Goal: Find contact information: Find contact information

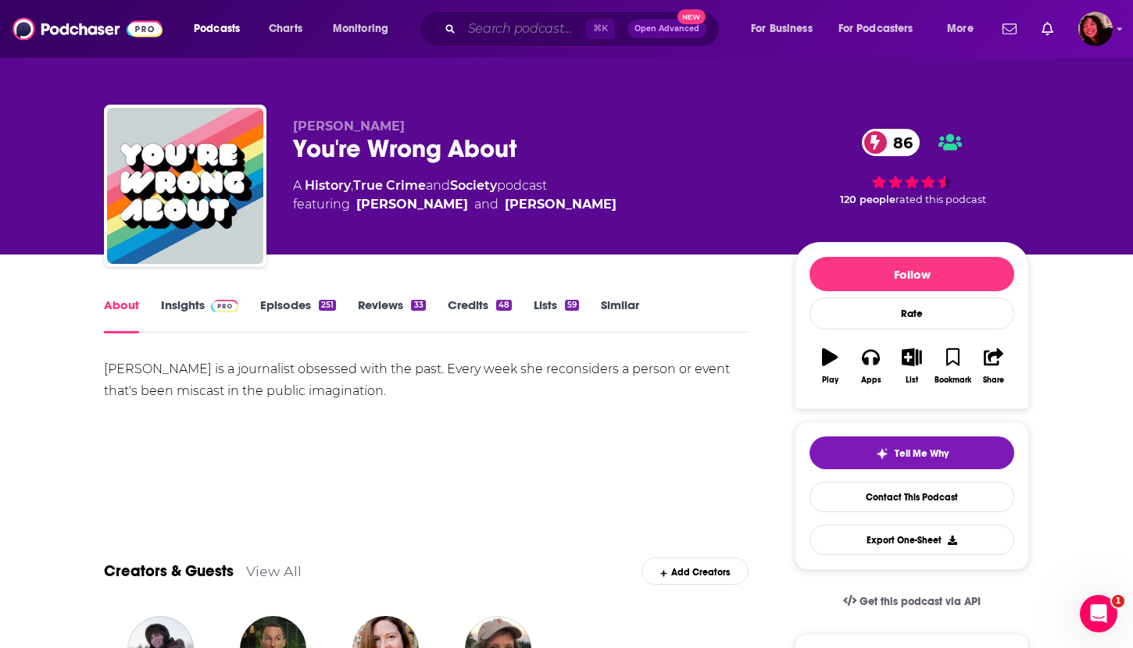
click at [501, 27] on input "Search podcasts, credits, & more..." at bounding box center [524, 28] width 124 height 25
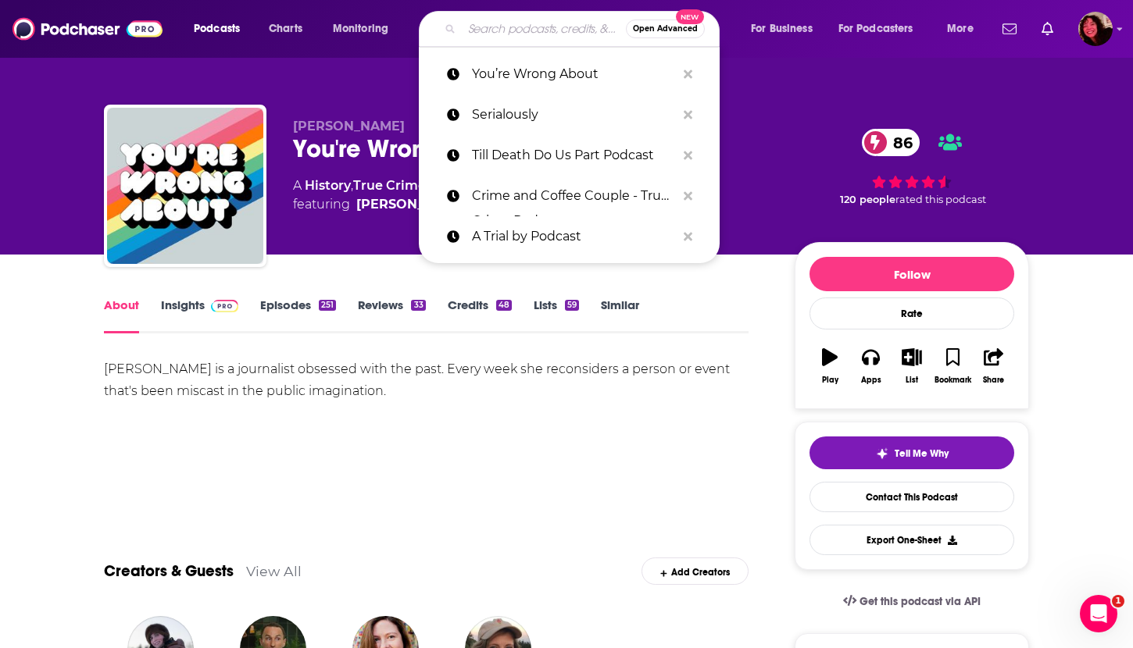
paste input "Everything Happens With [PERSON_NAME]"
type input "Everything Happens With [PERSON_NAME]"
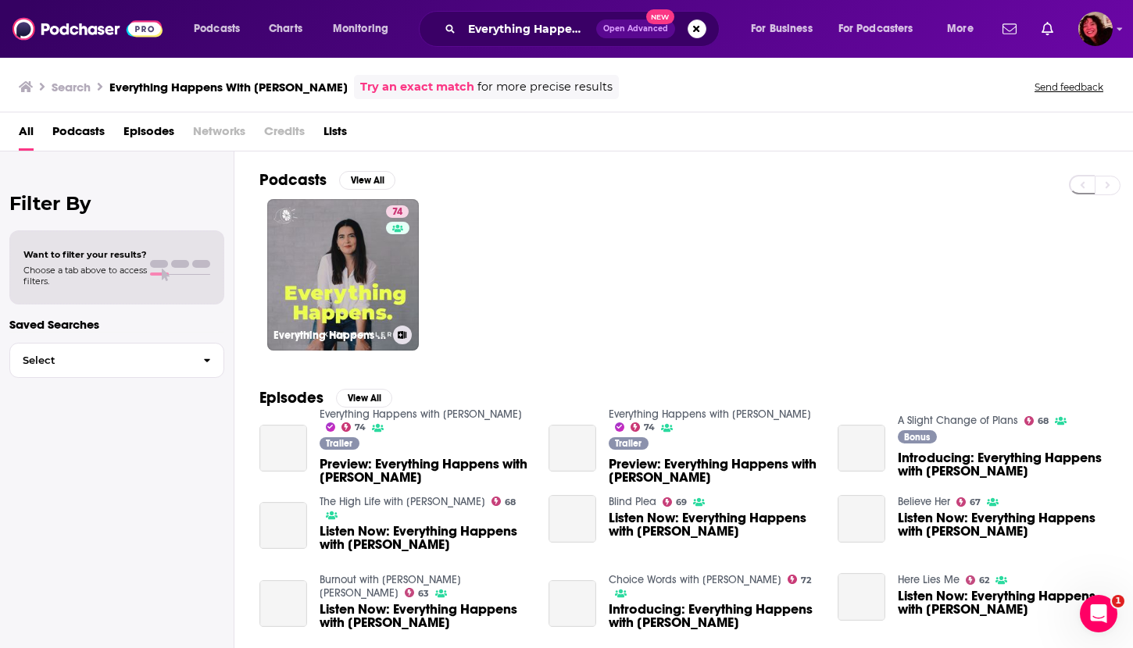
click at [331, 271] on link "74 Everything Happens with [PERSON_NAME]" at bounding box center [343, 275] width 152 height 152
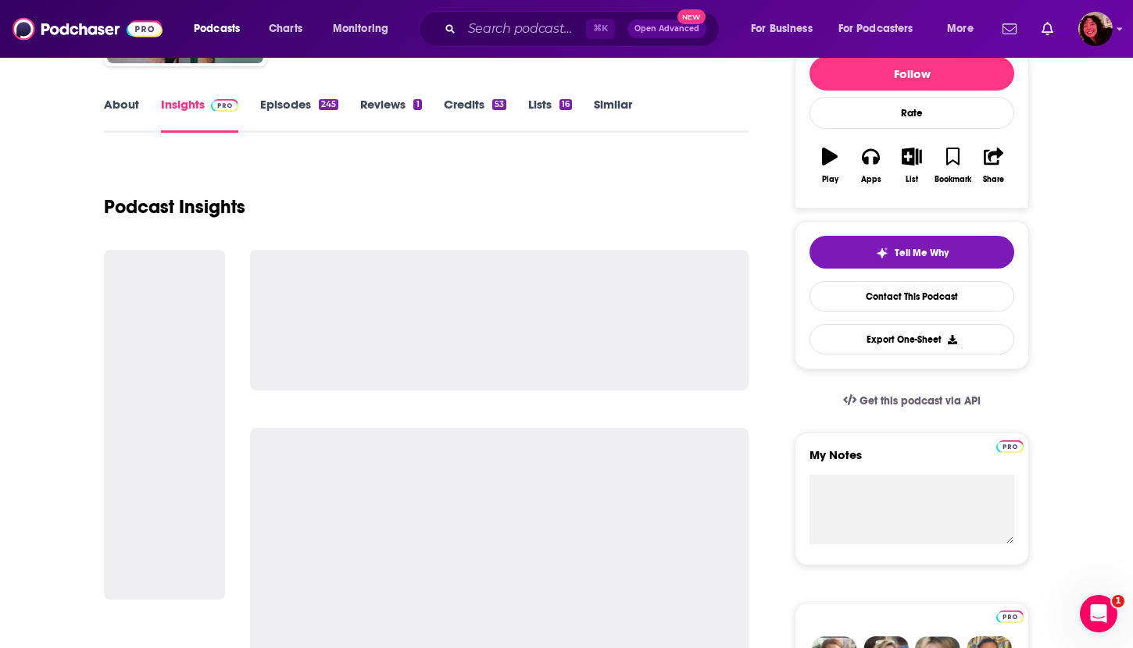
scroll to position [204, 0]
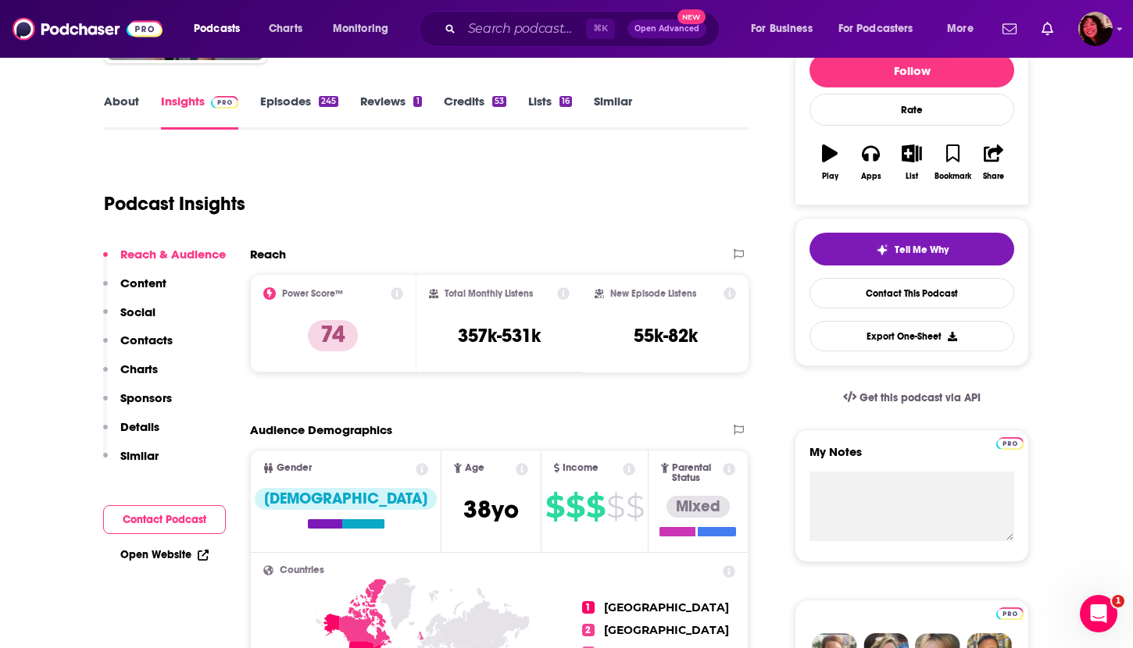
click at [166, 337] on p "Contacts" at bounding box center [146, 340] width 52 height 15
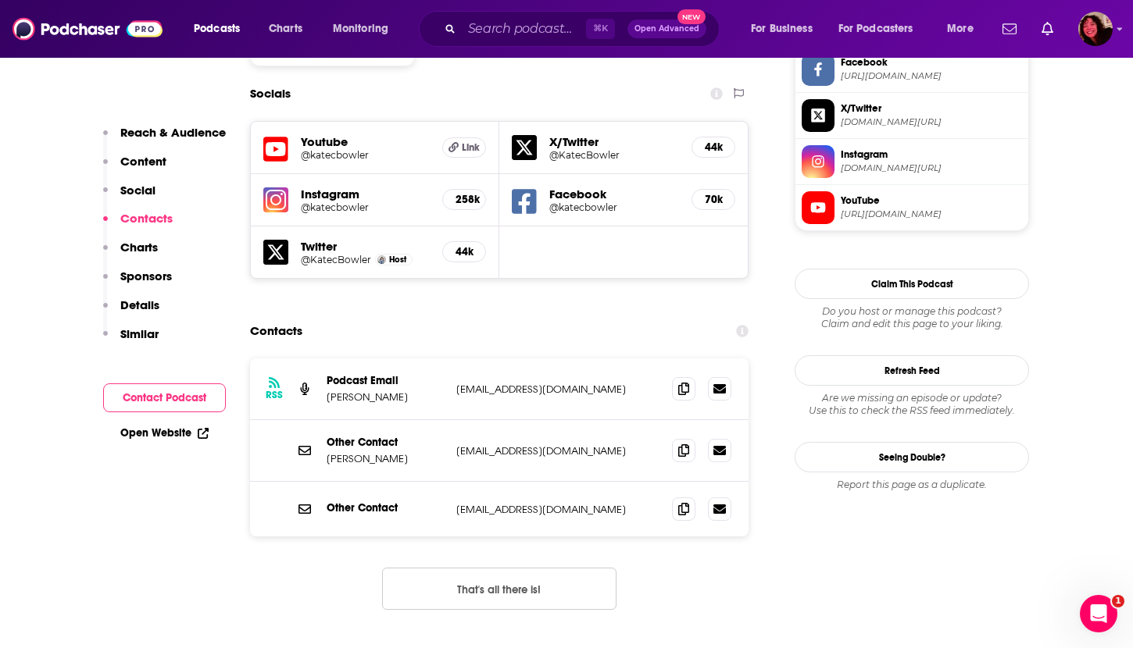
scroll to position [1376, 0]
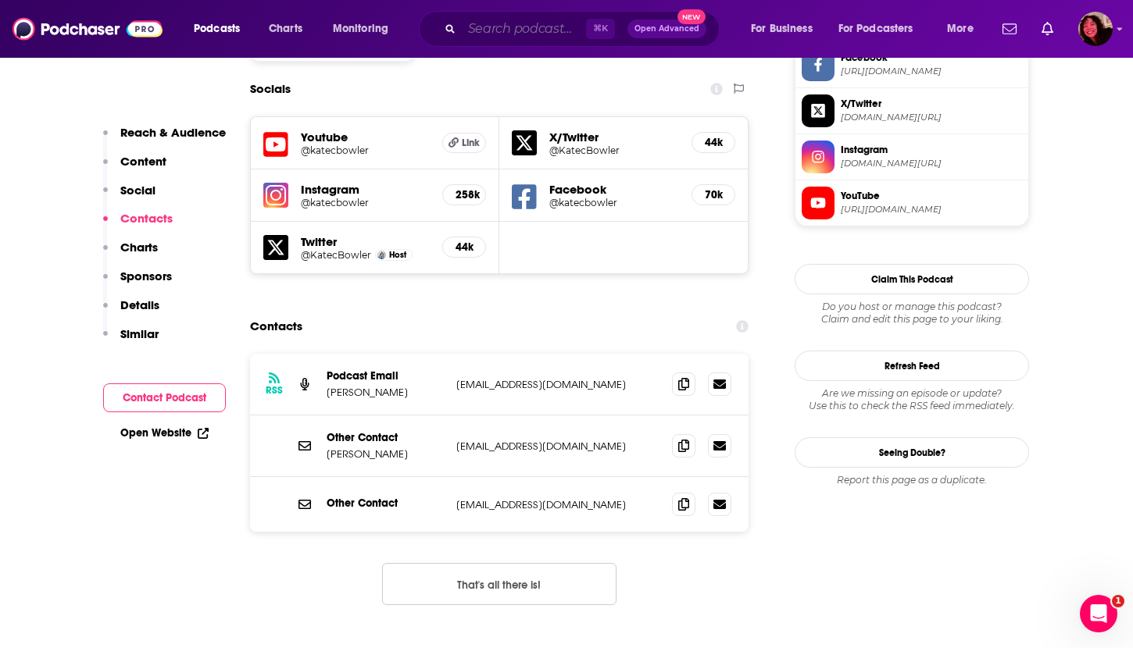
click at [508, 30] on input "Search podcasts, credits, & more..." at bounding box center [524, 28] width 124 height 25
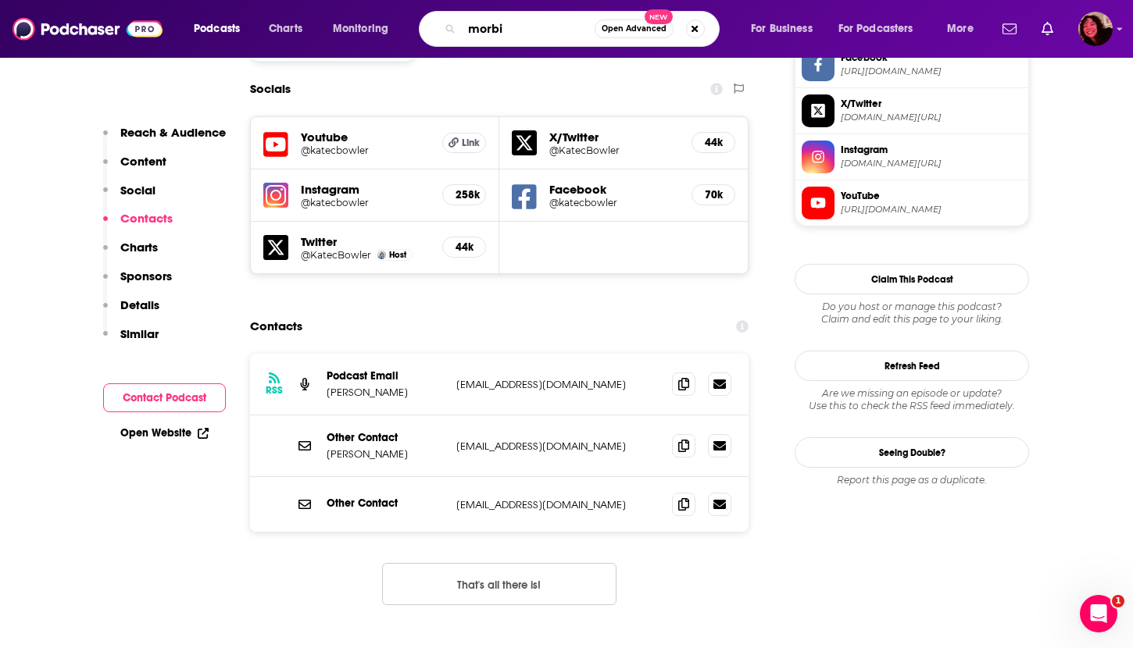
type input "morbid"
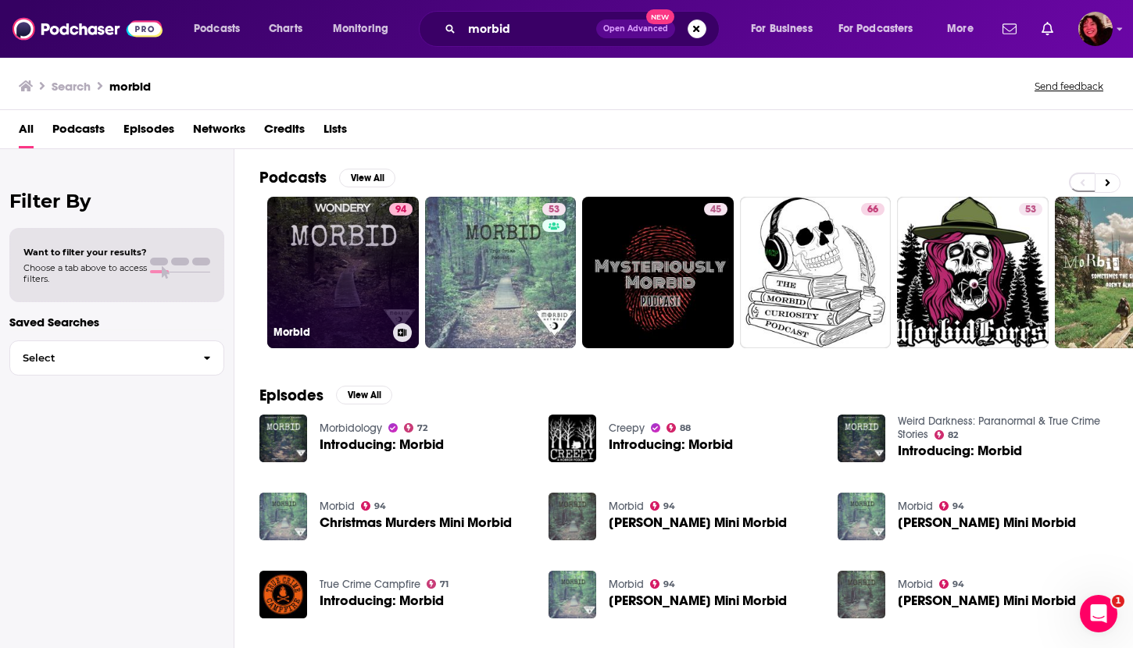
click at [326, 288] on link "94 Morbid" at bounding box center [343, 273] width 152 height 152
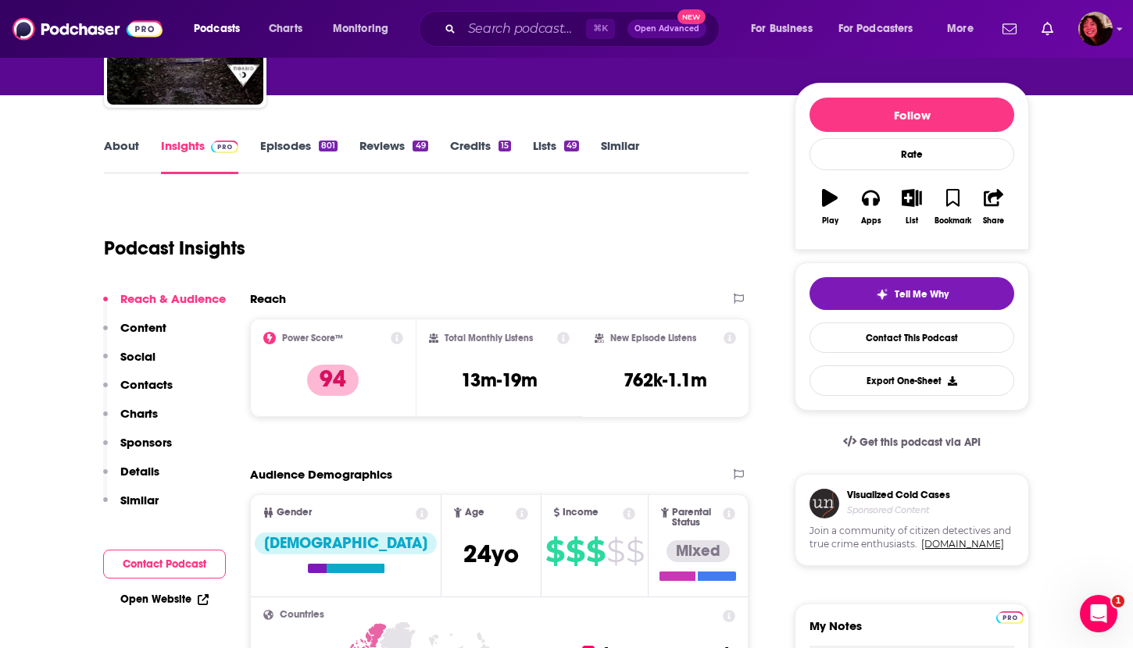
scroll to position [177, 0]
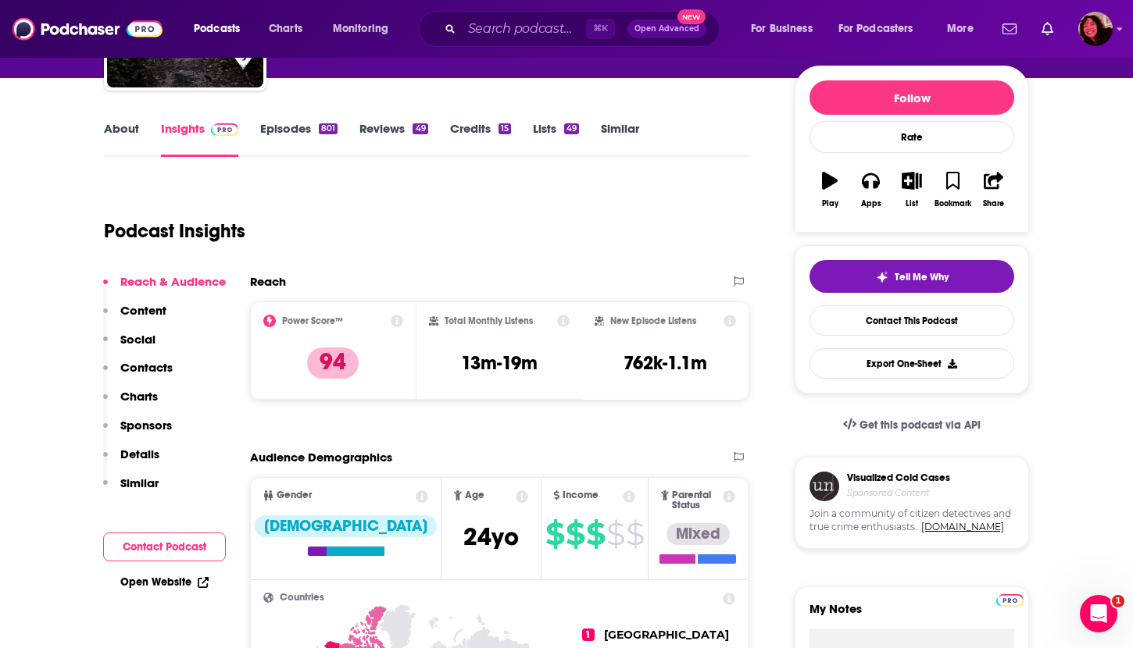
click at [169, 365] on p "Contacts" at bounding box center [146, 367] width 52 height 15
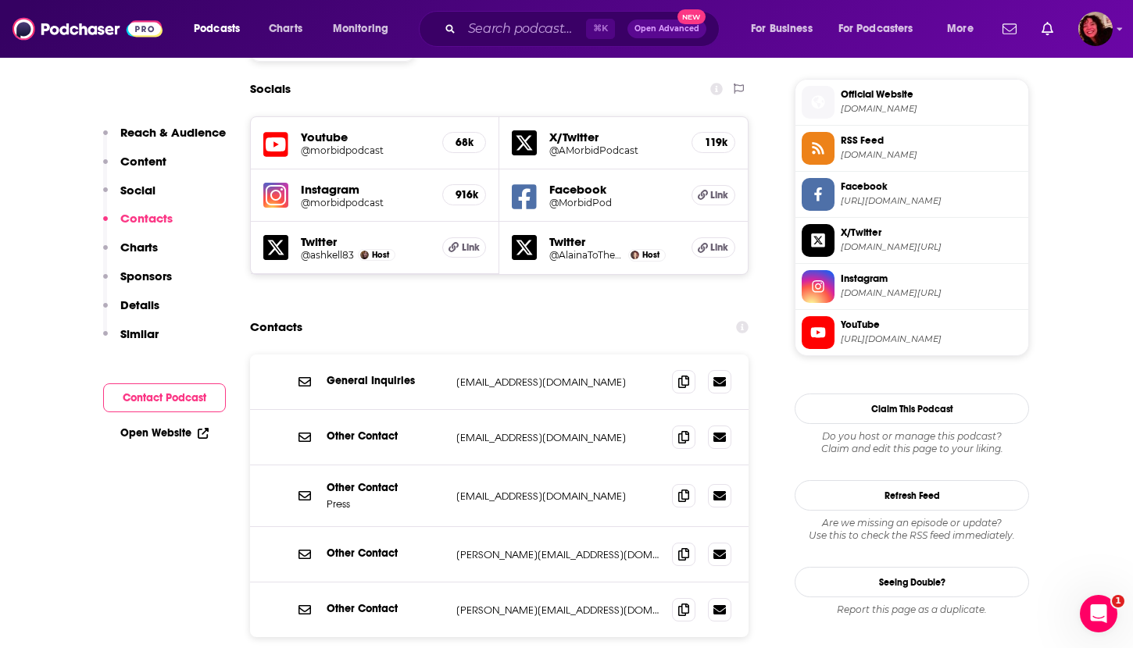
scroll to position [1377, 0]
click at [510, 27] on input "Search podcasts, credits, & more..." at bounding box center [524, 28] width 124 height 25
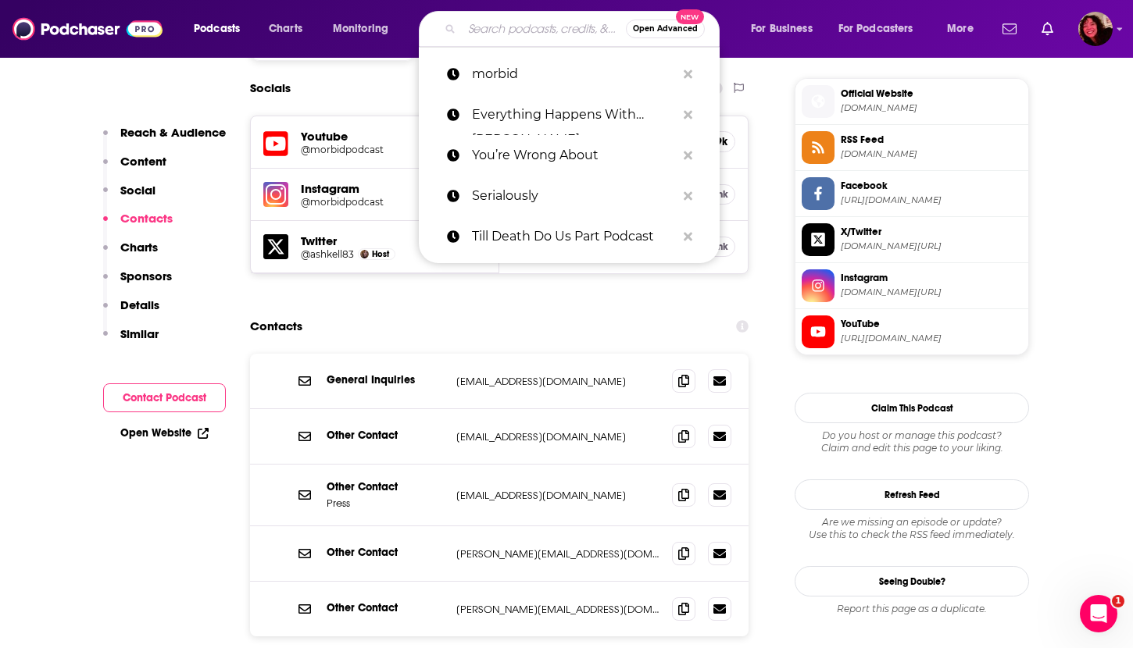
paste input "Serialously"
type input "Serialously"
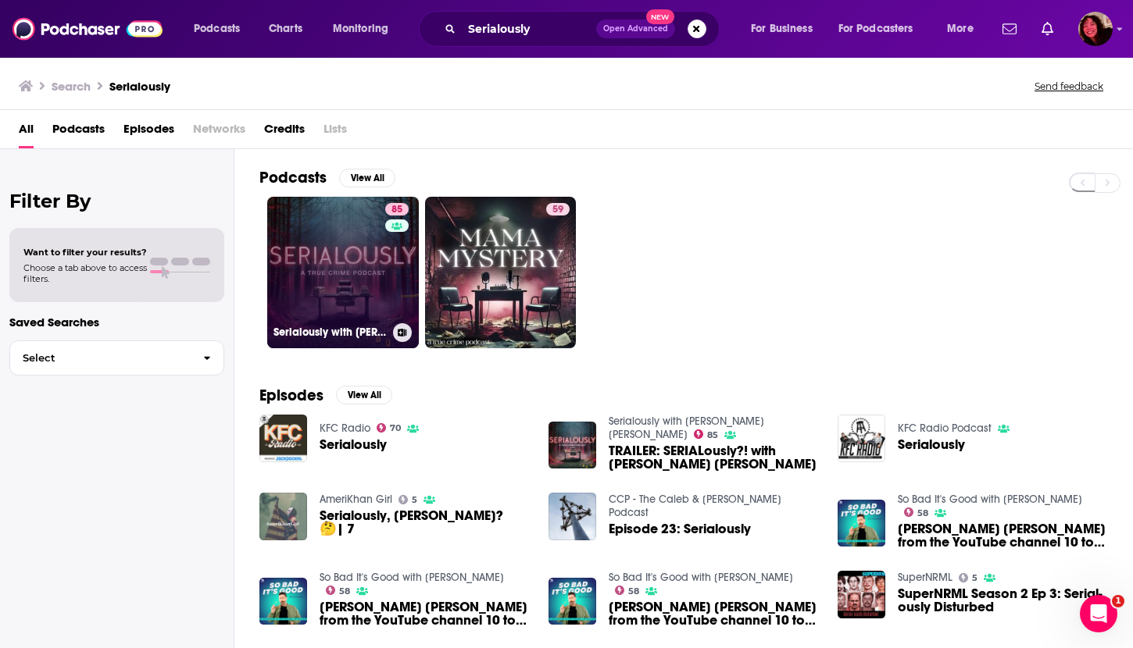
click at [333, 301] on link "85 Serialously with [PERSON_NAME] [PERSON_NAME]" at bounding box center [343, 273] width 152 height 152
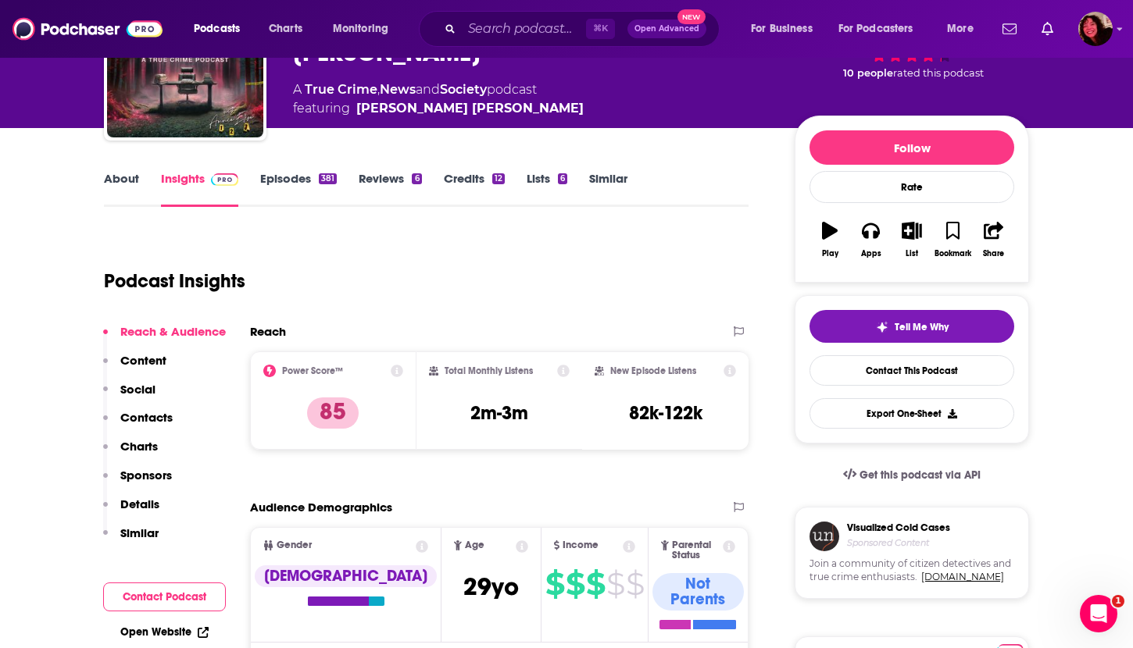
scroll to position [166, 0]
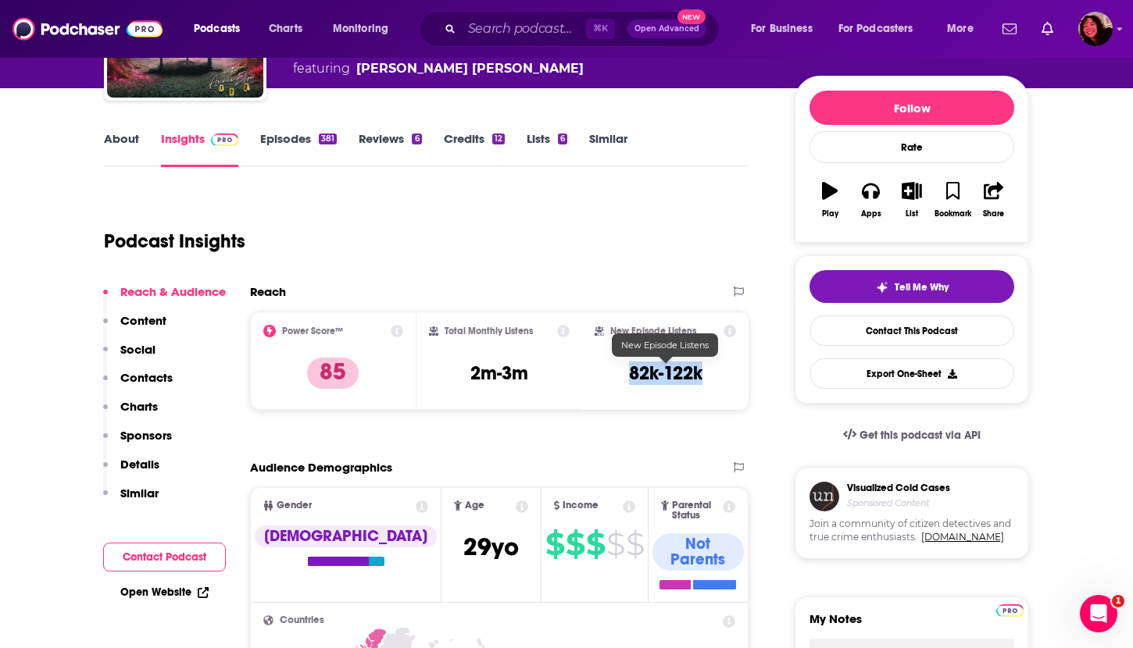
drag, startPoint x: 628, startPoint y: 375, endPoint x: 699, endPoint y: 373, distance: 71.1
click at [699, 373] on h3 "82k-122k" at bounding box center [665, 373] width 73 height 23
copy h3 "82k-122k"
click at [145, 588] on link "Open Website" at bounding box center [164, 592] width 88 height 13
click at [116, 140] on link "About" at bounding box center [121, 149] width 35 height 36
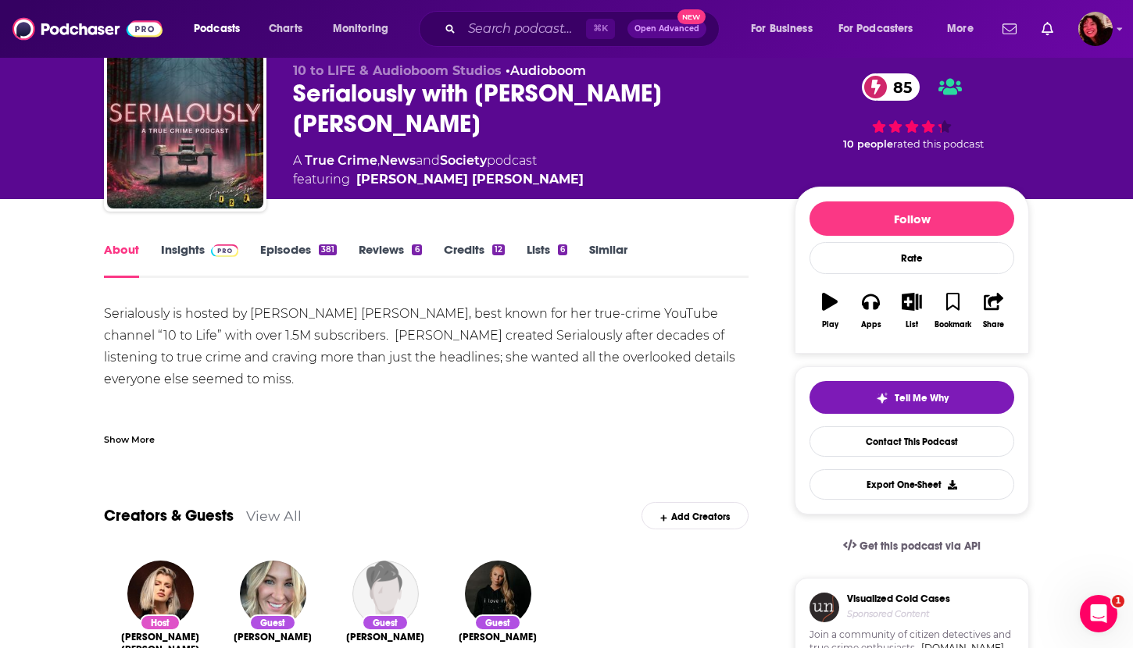
scroll to position [70, 0]
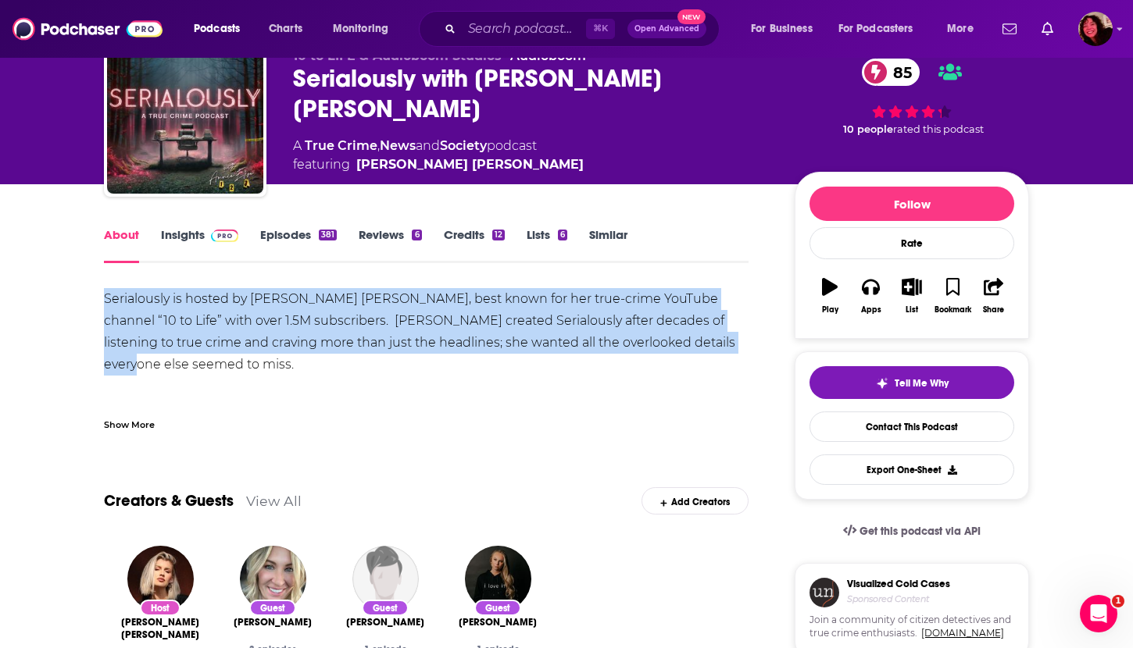
drag, startPoint x: 107, startPoint y: 298, endPoint x: 676, endPoint y: 352, distance: 571.2
click at [676, 352] on div "Serialously is hosted by [PERSON_NAME] [PERSON_NAME], best known for her true-c…" at bounding box center [426, 463] width 644 height 350
copy div "Serialously is hosted by [PERSON_NAME] [PERSON_NAME], best known for her true-c…"
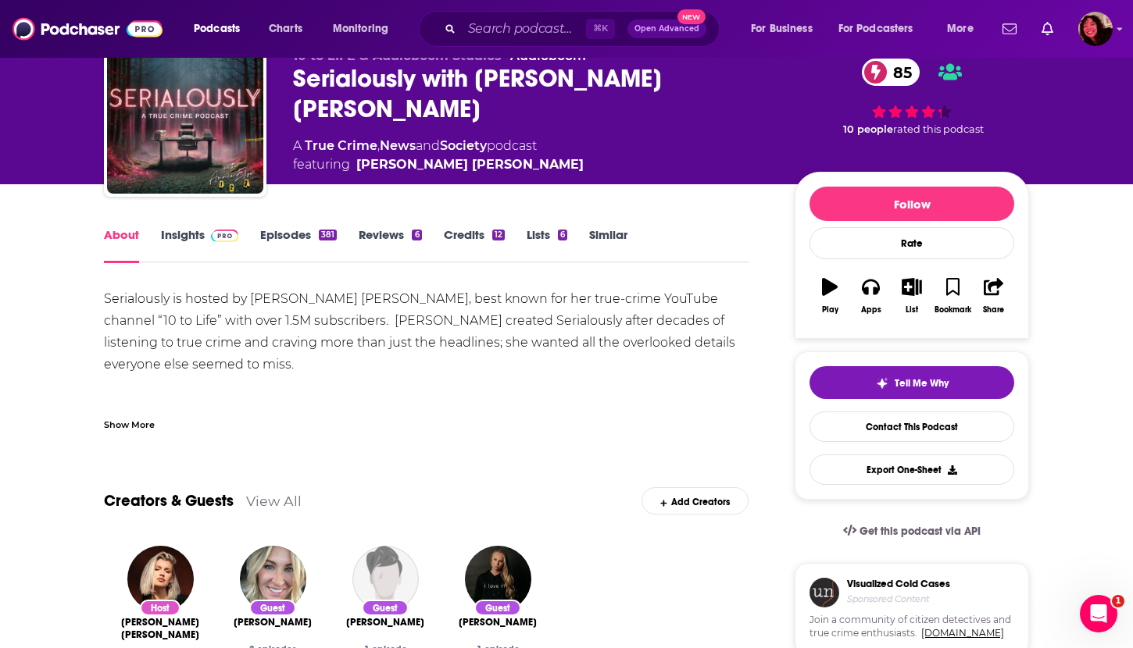
click at [137, 424] on div "Show More" at bounding box center [129, 423] width 51 height 15
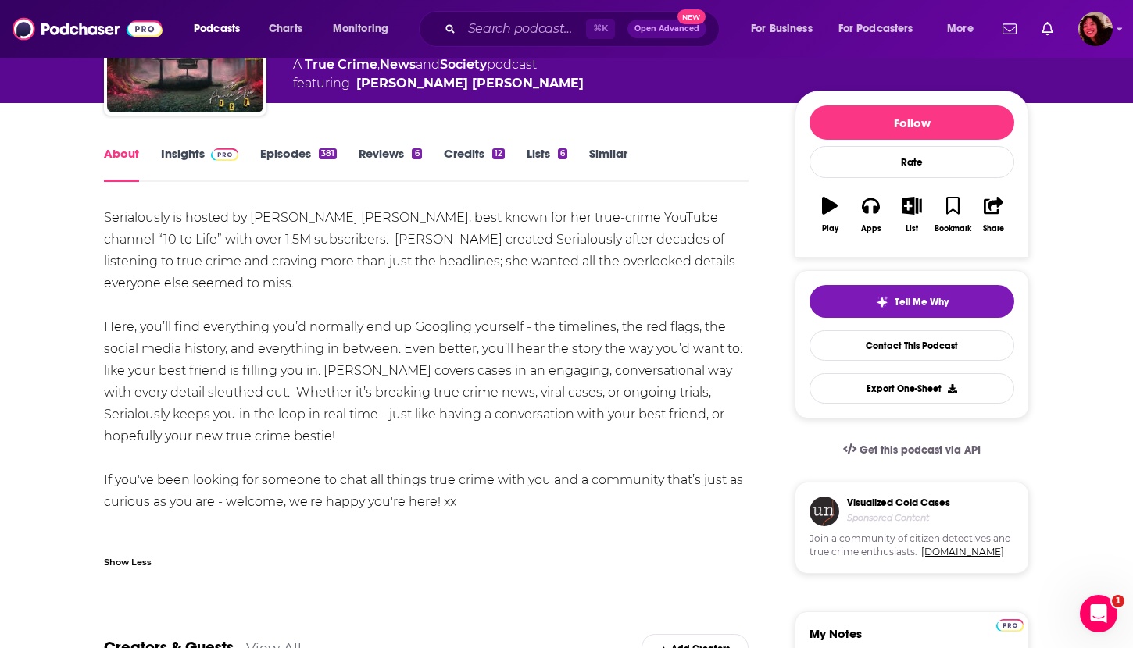
scroll to position [152, 0]
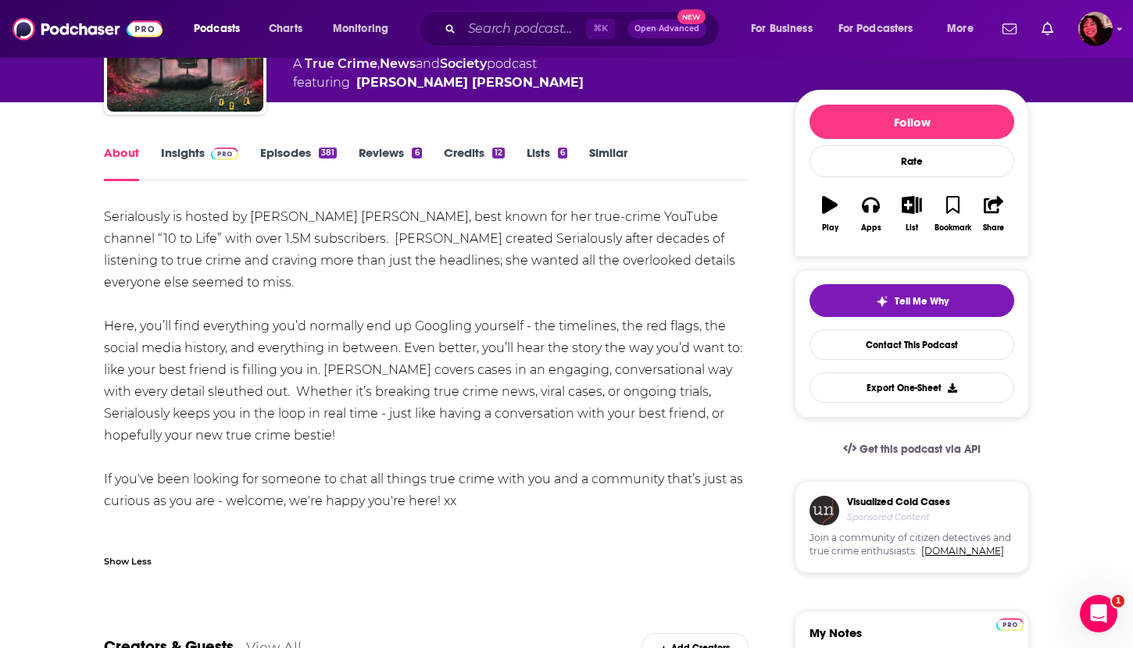
click at [180, 153] on link "Insights" at bounding box center [199, 163] width 77 height 36
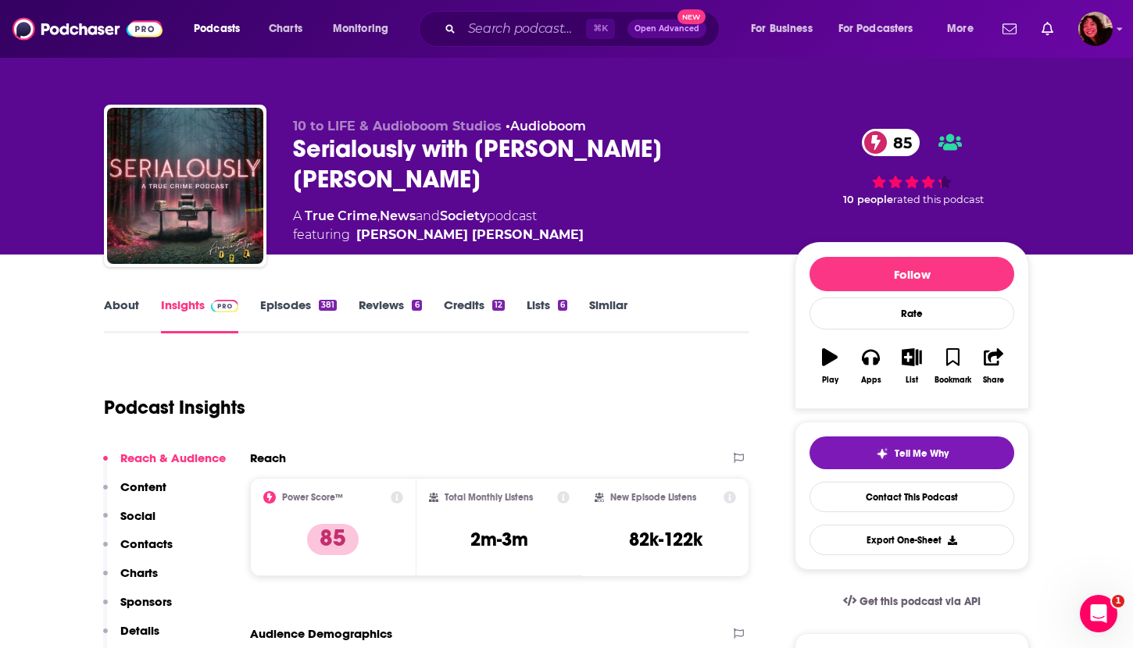
click at [145, 545] on p "Contacts" at bounding box center [146, 544] width 52 height 15
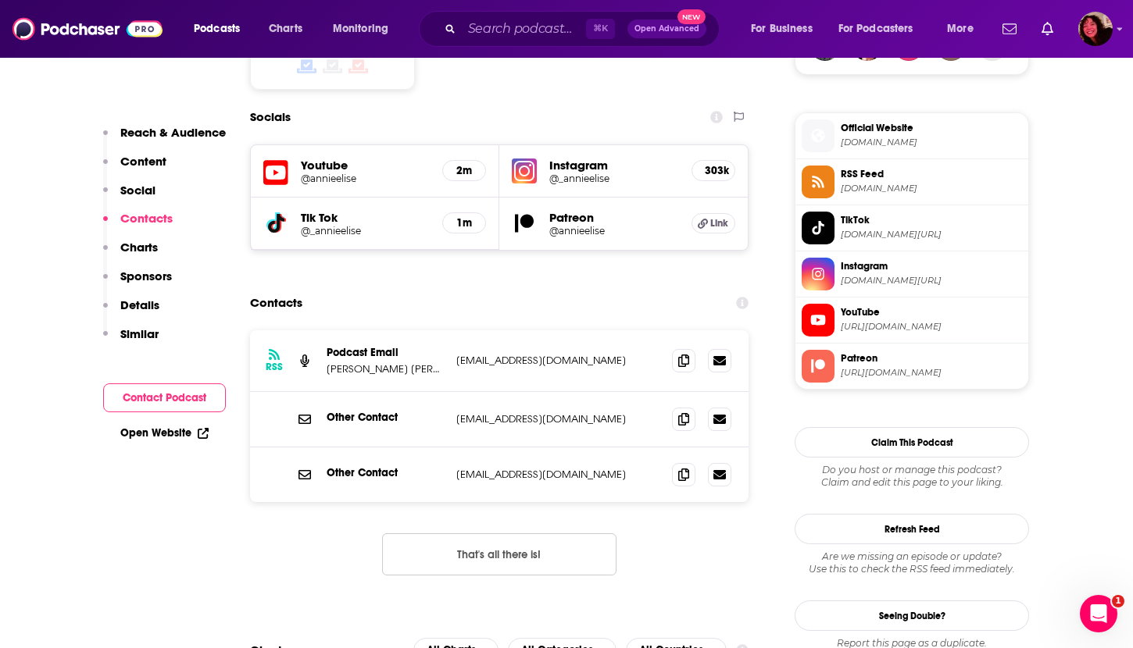
scroll to position [1344, 0]
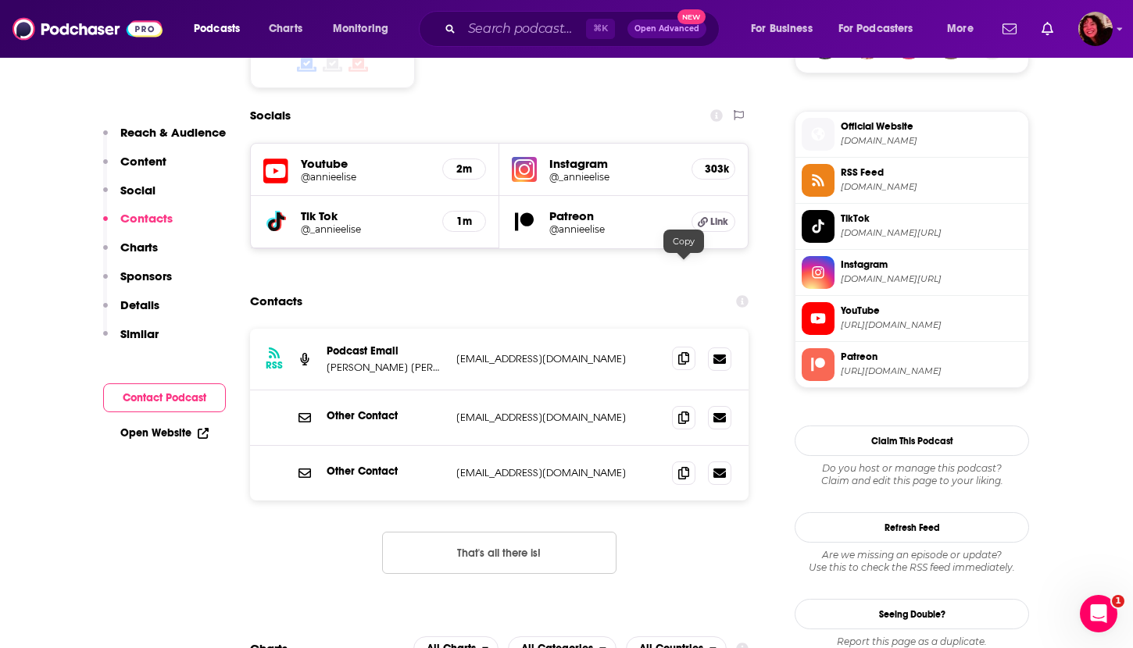
click at [679, 352] on icon at bounding box center [683, 358] width 11 height 12
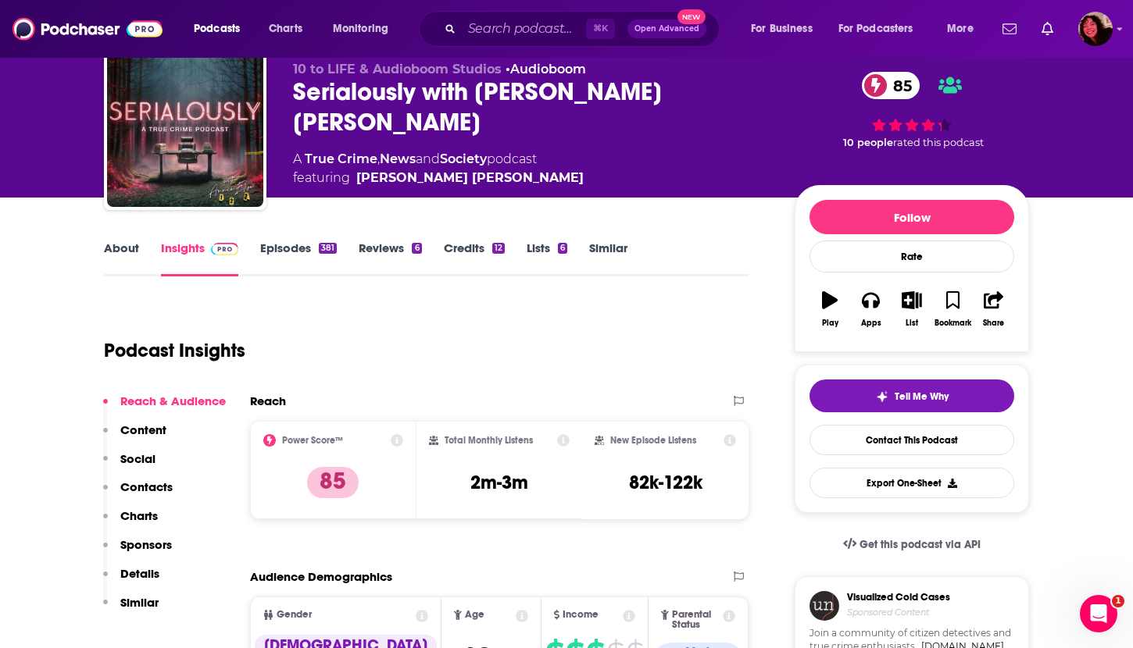
scroll to position [0, 0]
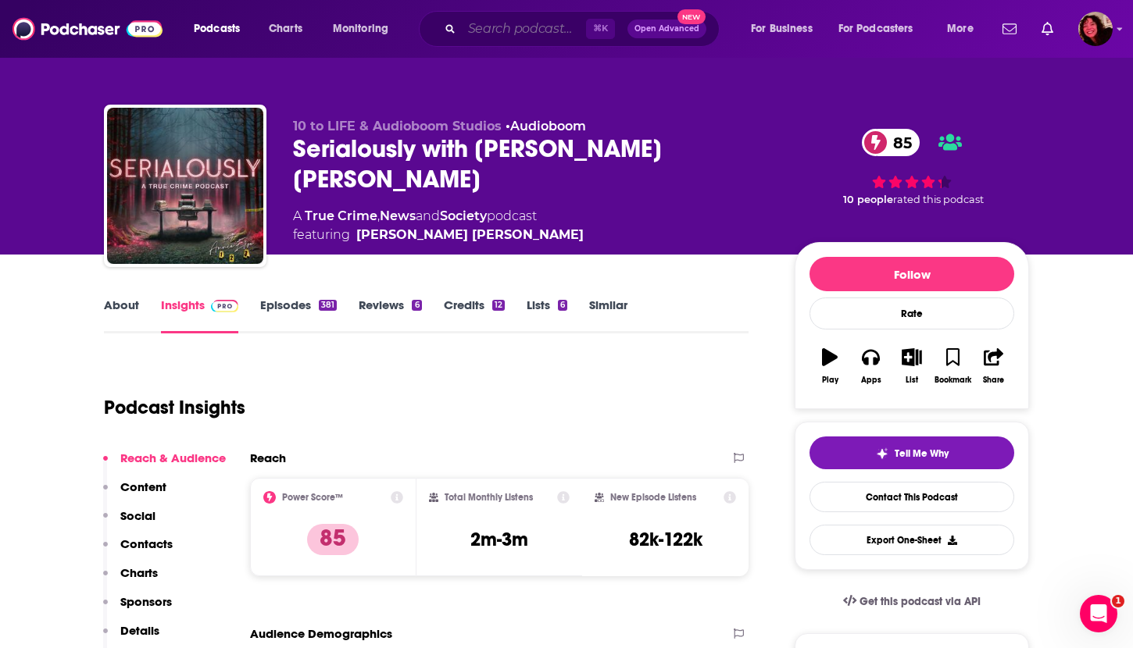
click at [494, 31] on input "Search podcasts, credits, & more..." at bounding box center [524, 28] width 124 height 25
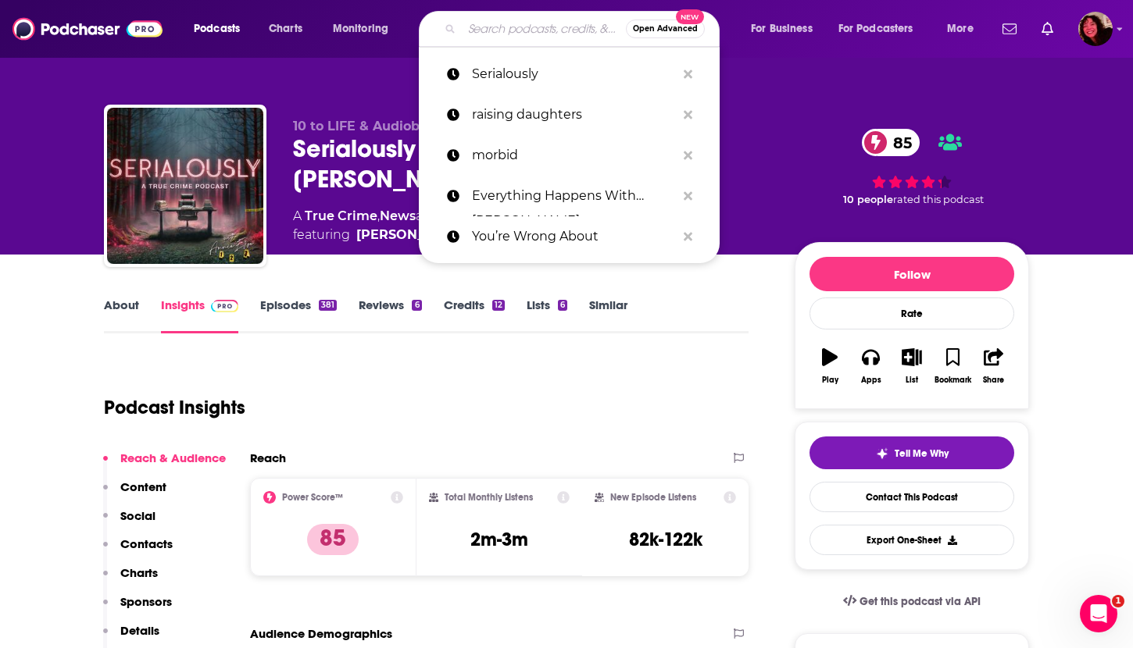
paste input "You’re Wrong About"
type input "You’re Wrong About"
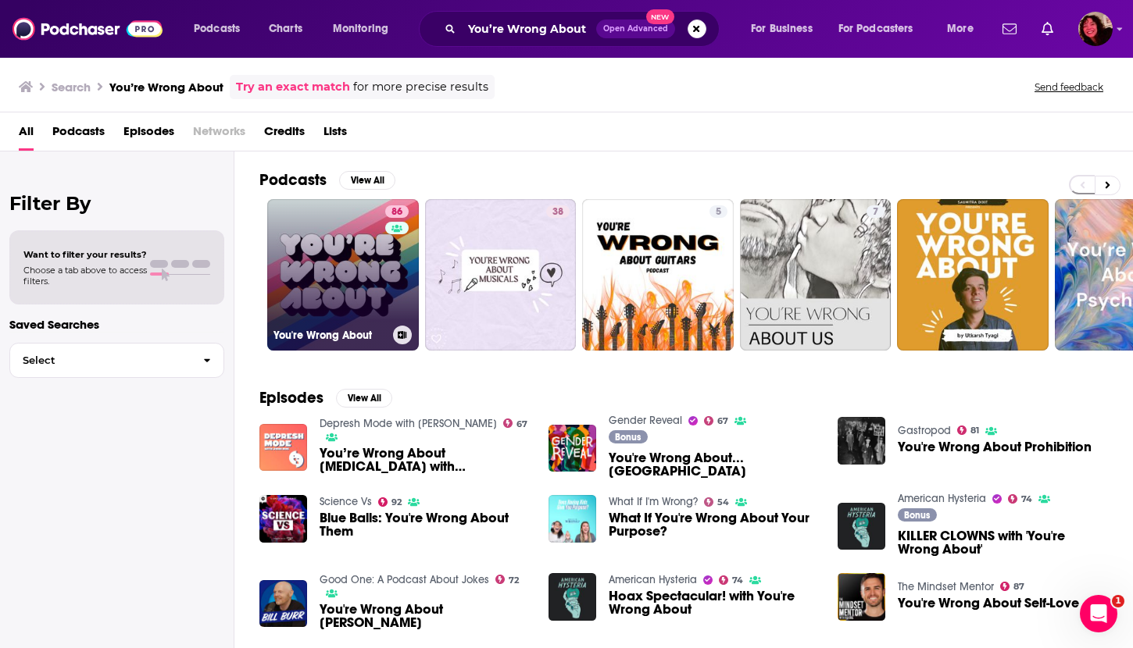
click at [343, 244] on link "86 You're Wrong About" at bounding box center [343, 275] width 152 height 152
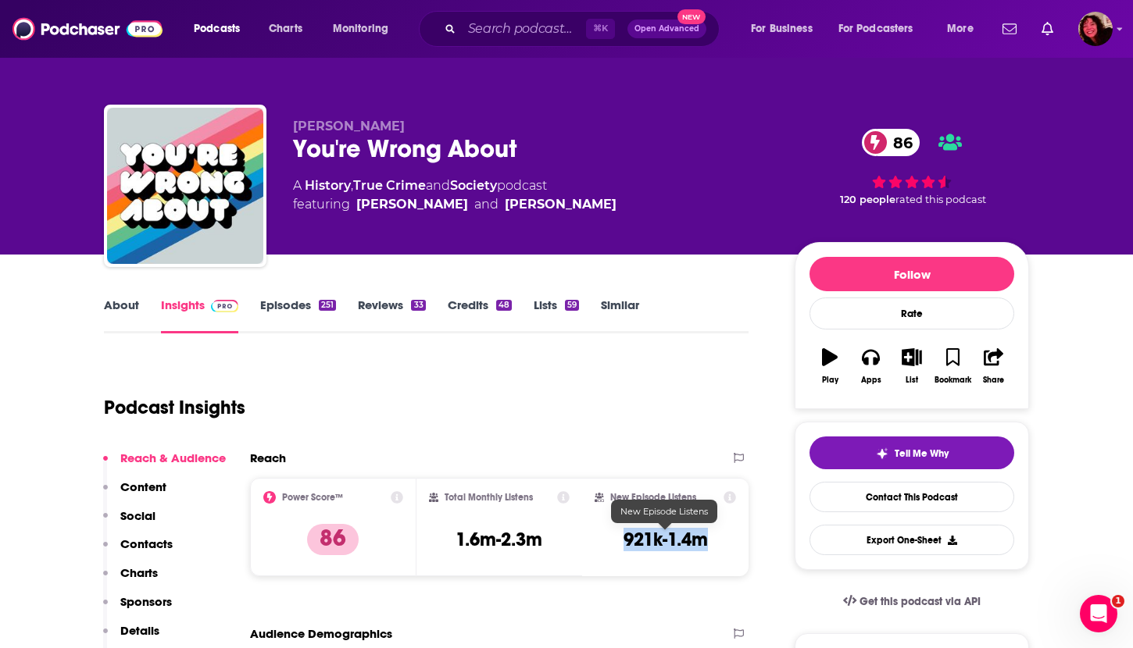
drag, startPoint x: 618, startPoint y: 536, endPoint x: 708, endPoint y: 536, distance: 89.8
click at [708, 536] on div "New Episode Listens 921k-1.4m" at bounding box center [664, 527] width 141 height 72
copy h3 "921k-1.4m"
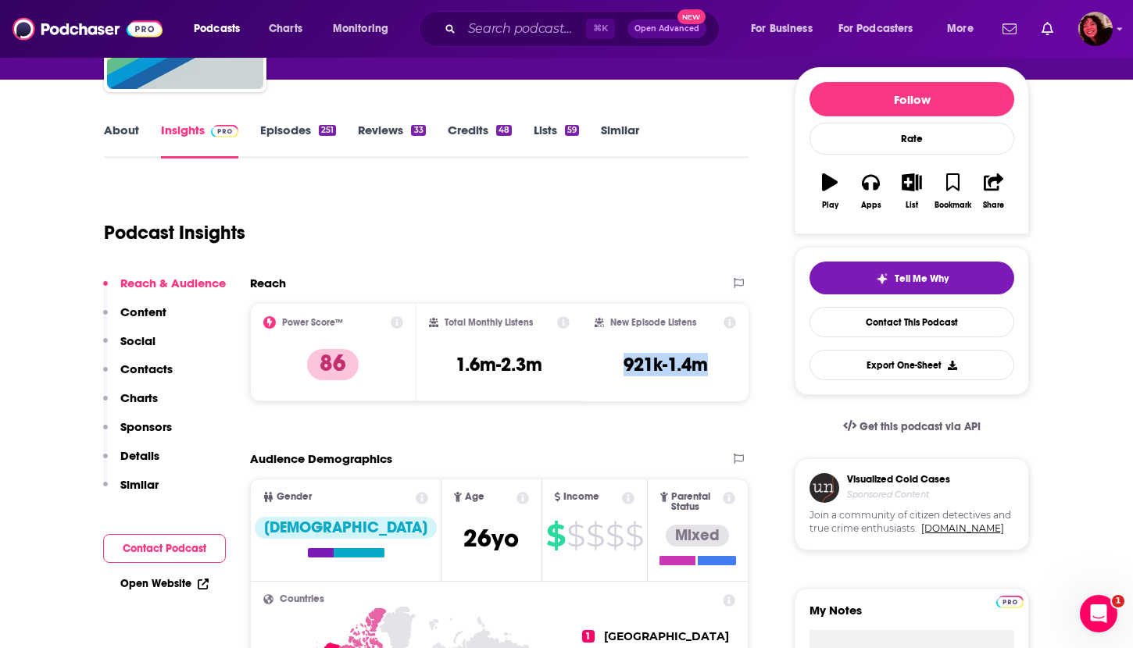
scroll to position [176, 0]
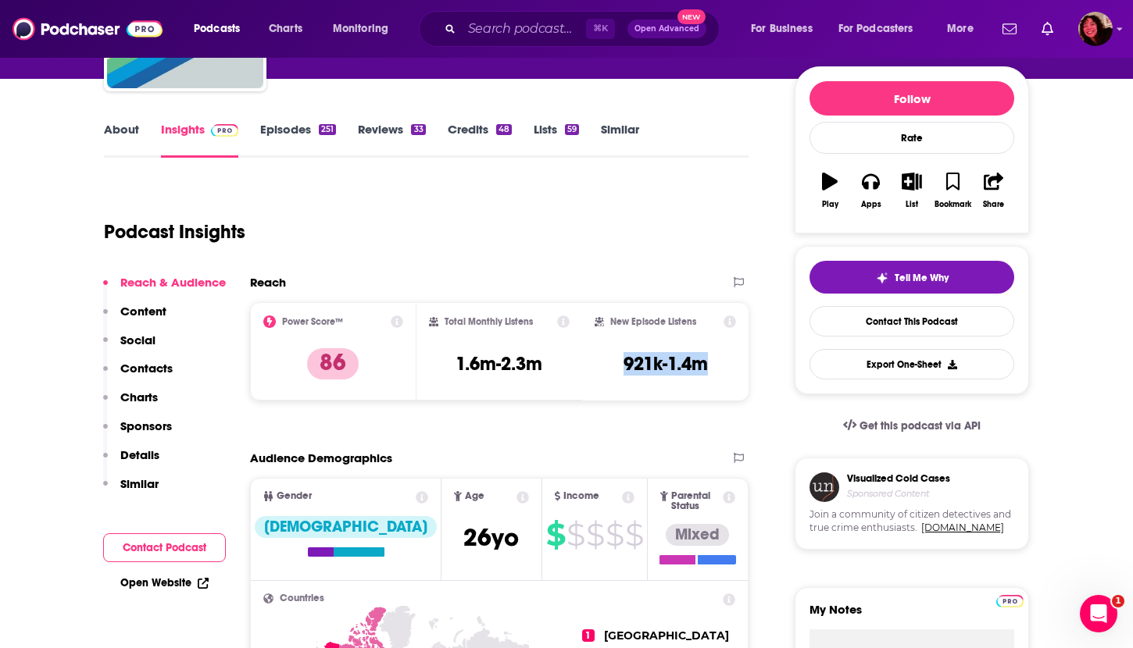
click at [149, 359] on button "Social" at bounding box center [129, 347] width 52 height 29
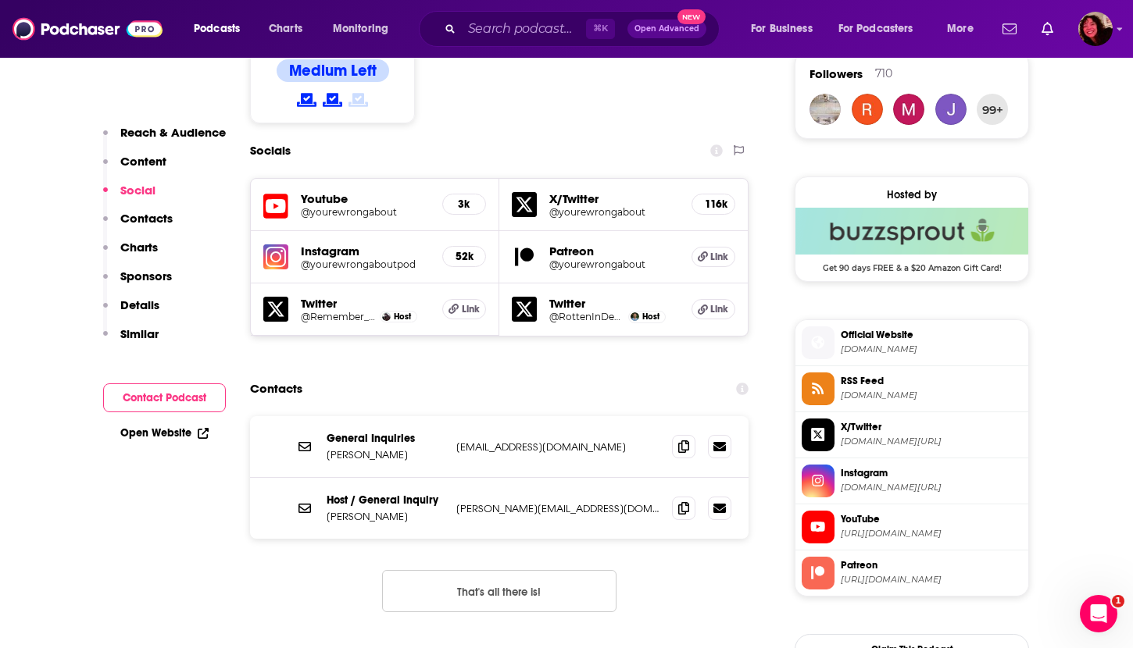
scroll to position [1281, 0]
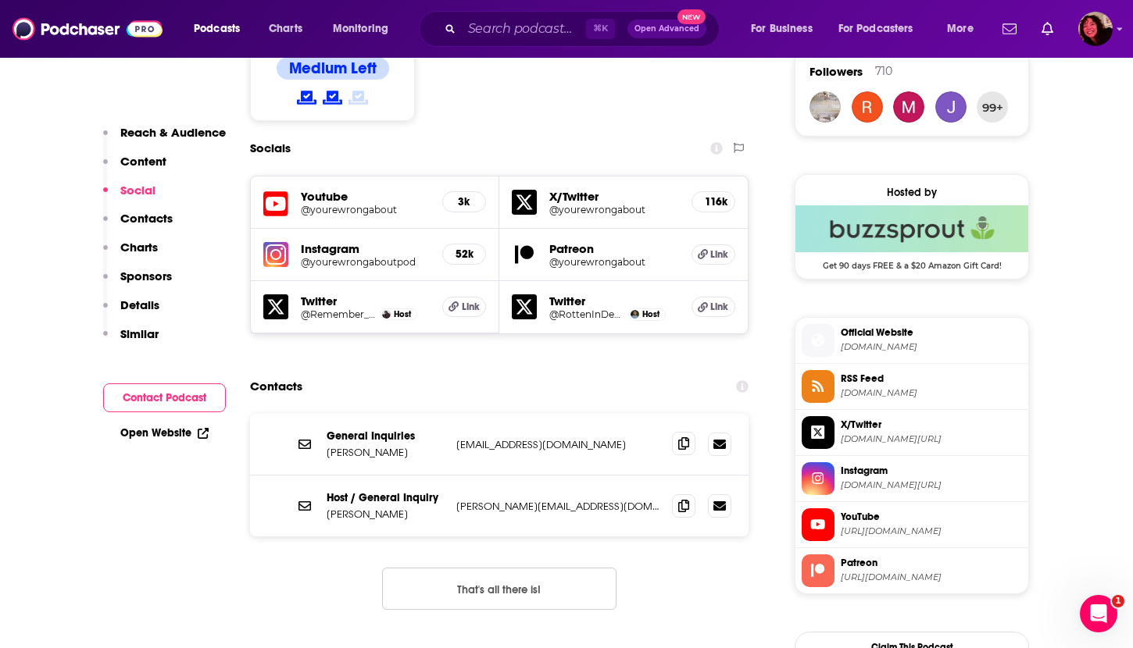
click at [677, 432] on span at bounding box center [683, 443] width 23 height 23
click at [680, 499] on icon at bounding box center [683, 505] width 11 height 12
